Goal: Find specific page/section: Find specific page/section

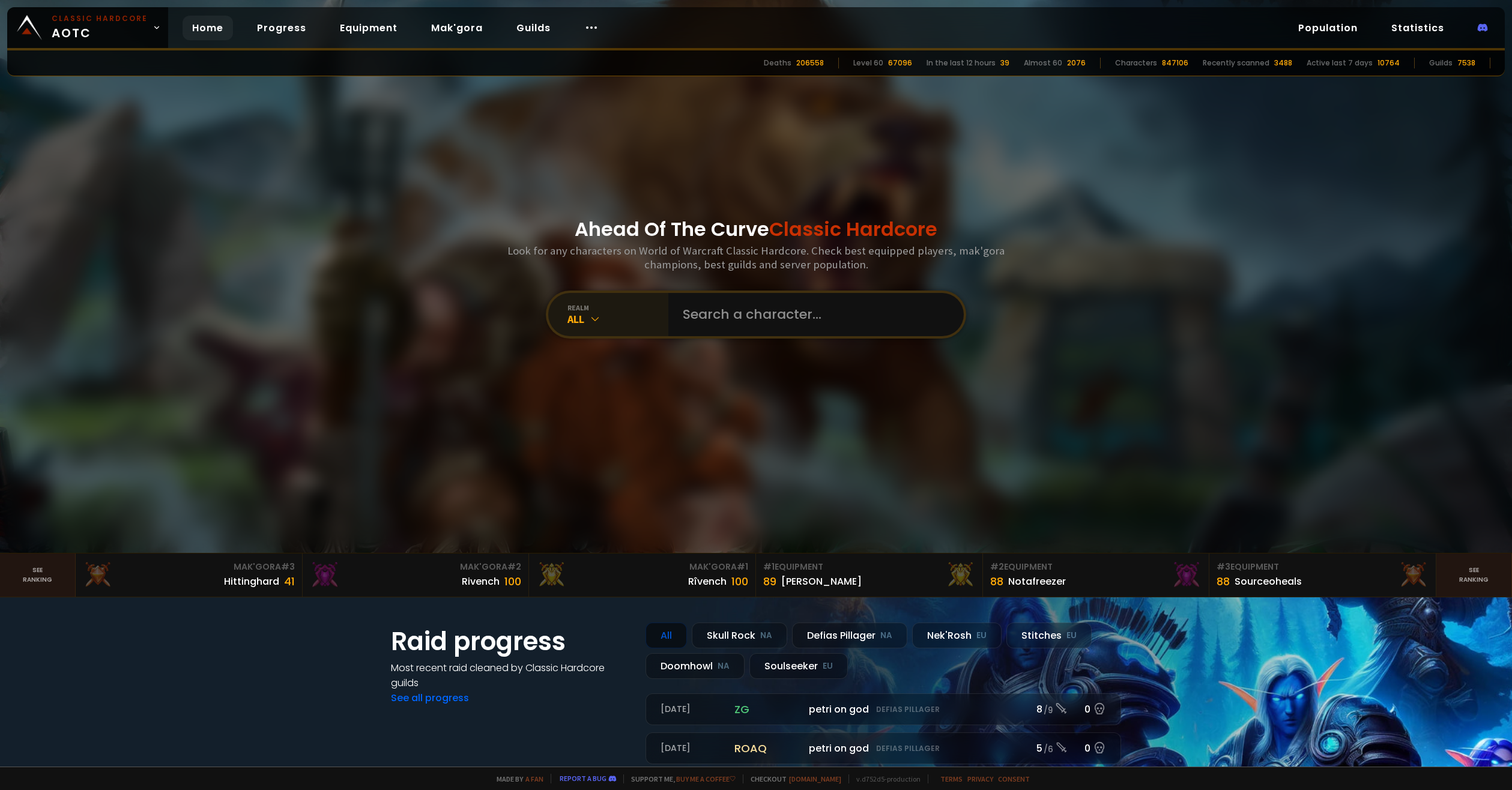
click at [560, 310] on div "realm All" at bounding box center [609, 315] width 120 height 44
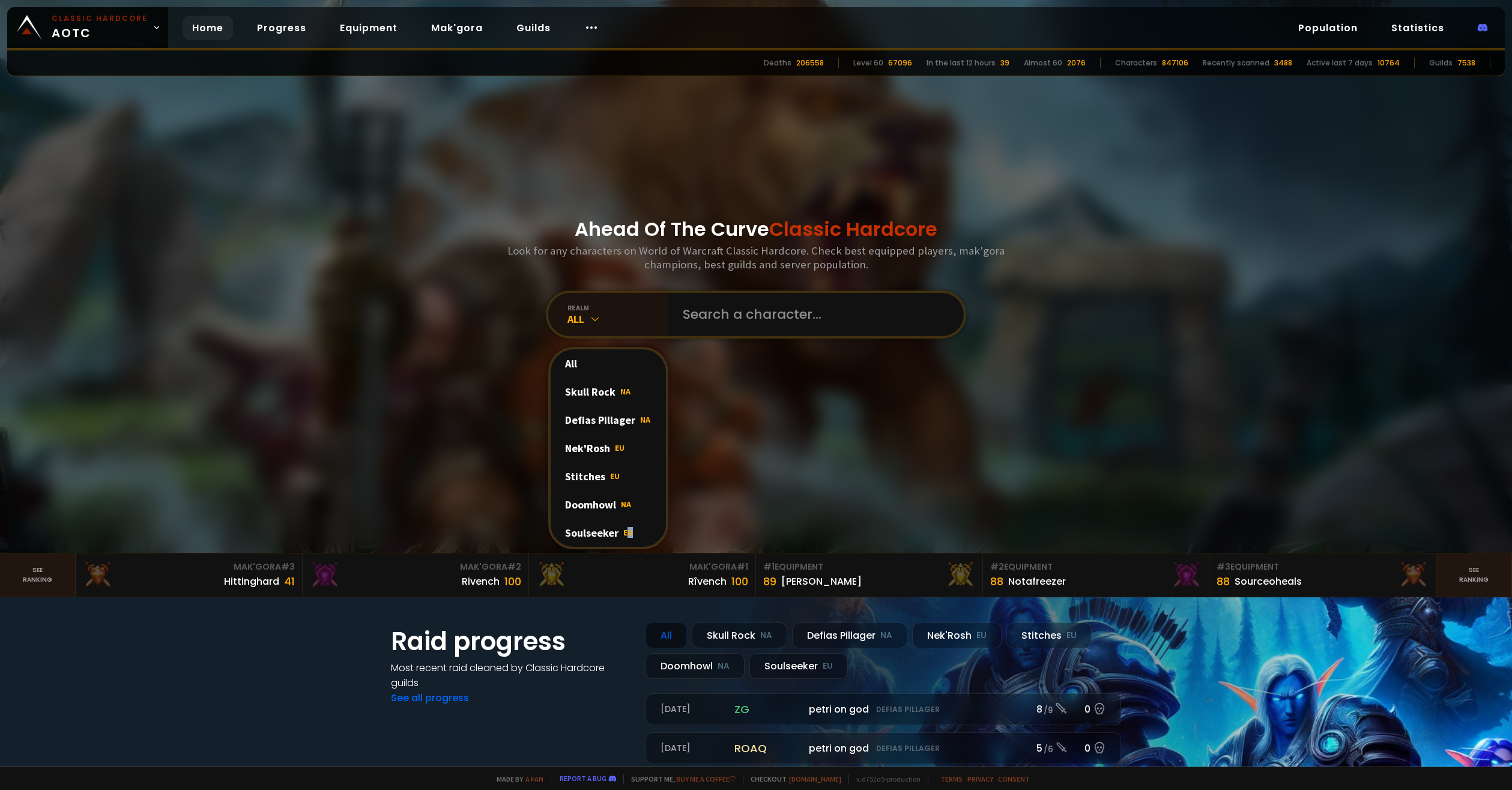
drag, startPoint x: 625, startPoint y: 529, endPoint x: 693, endPoint y: 387, distance: 157.4
click at [625, 529] on span "EU" at bounding box center [628, 533] width 10 height 10
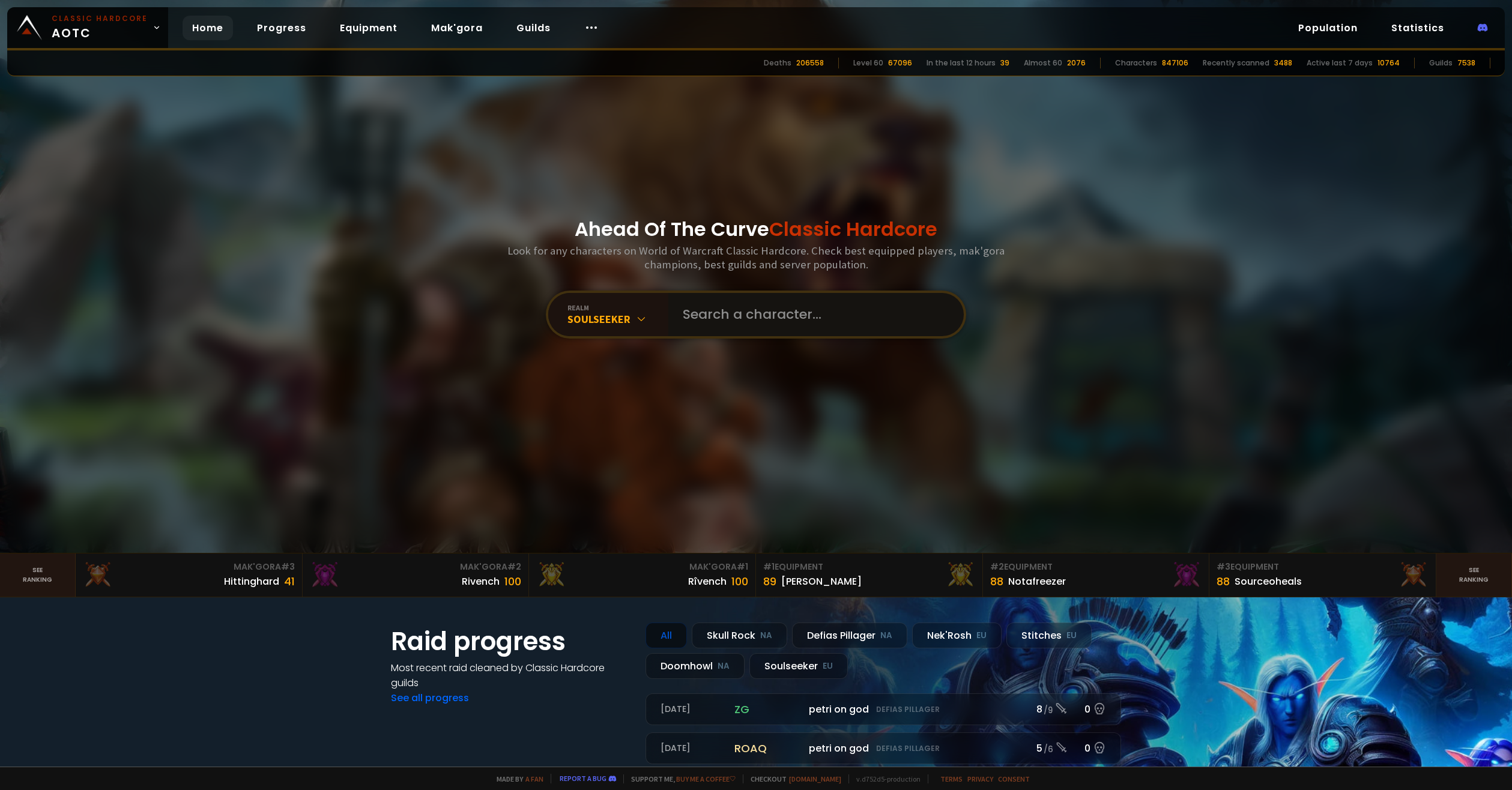
click at [764, 324] on input "text" at bounding box center [813, 315] width 274 height 44
type input "frogus"
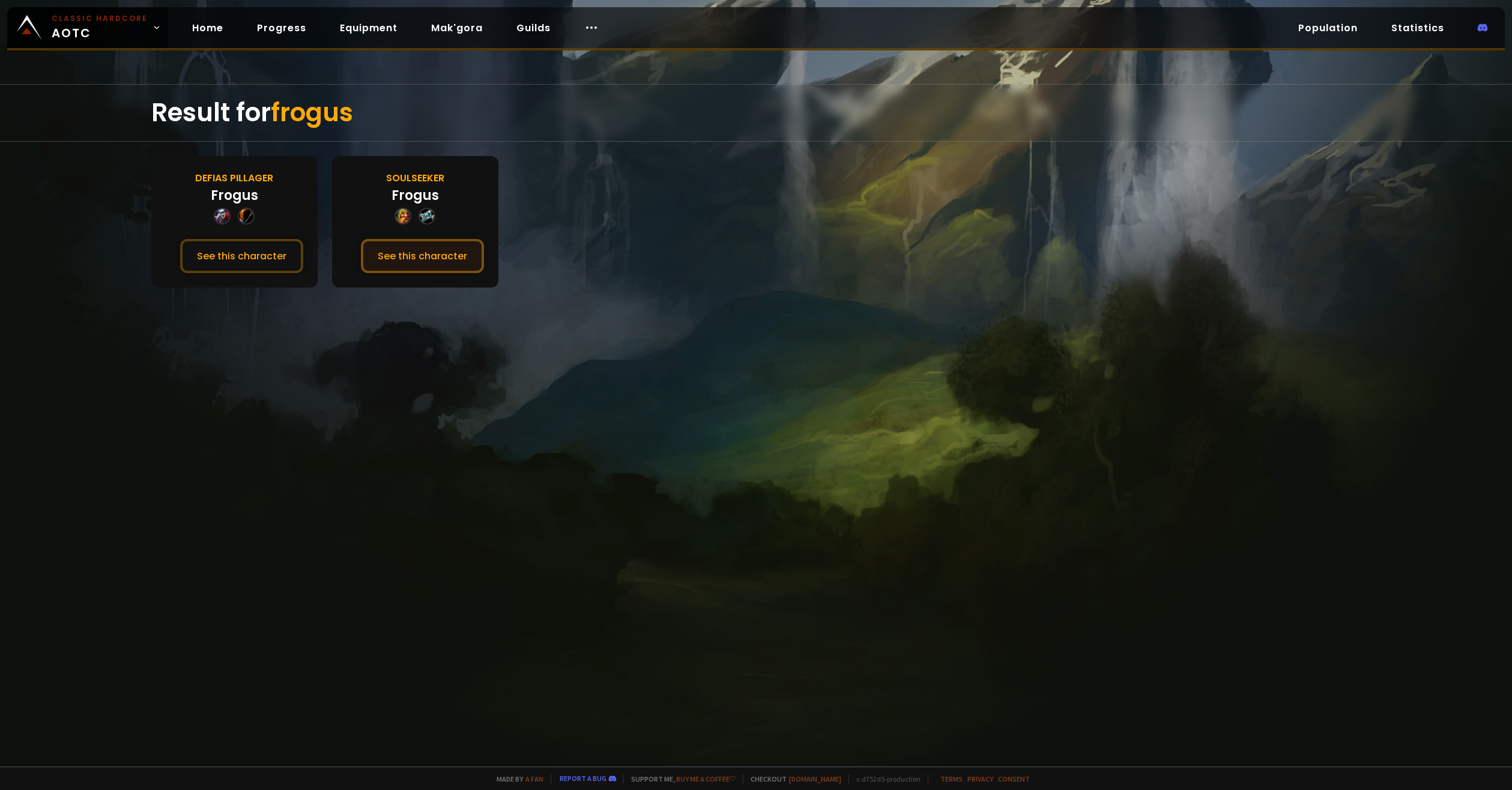
click at [419, 240] on button "See this character" at bounding box center [422, 255] width 123 height 34
